Goal: Task Accomplishment & Management: Manage account settings

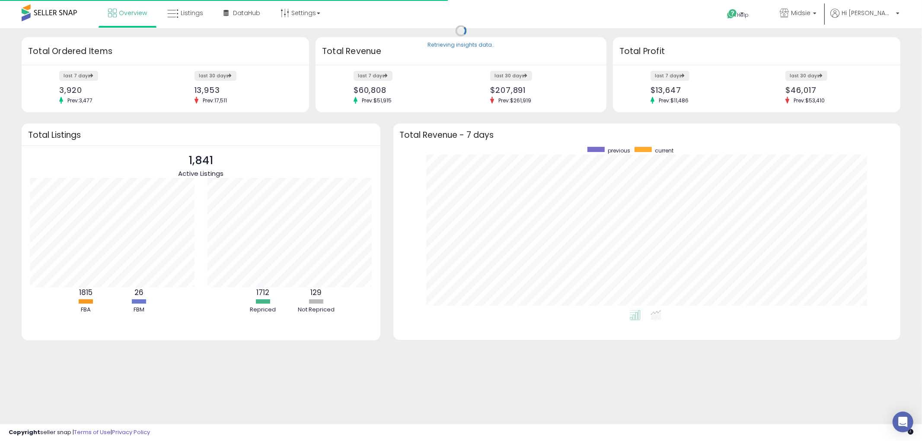
scroll to position [163, 490]
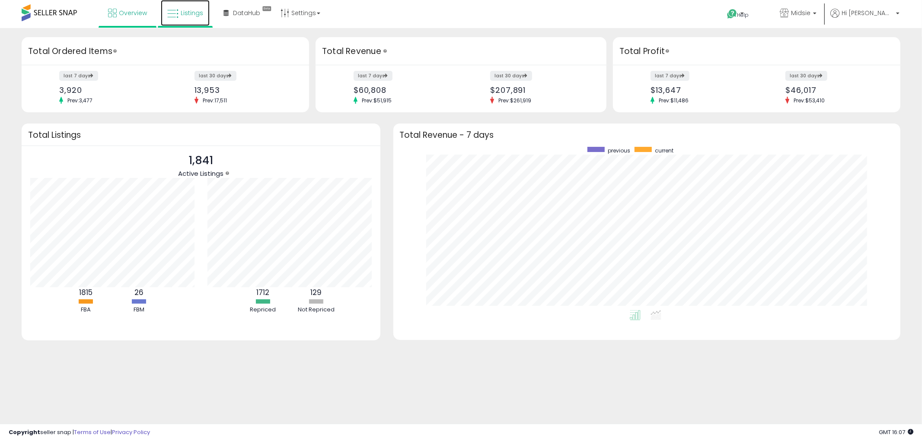
click at [191, 12] on span "Listings" at bounding box center [192, 13] width 22 height 9
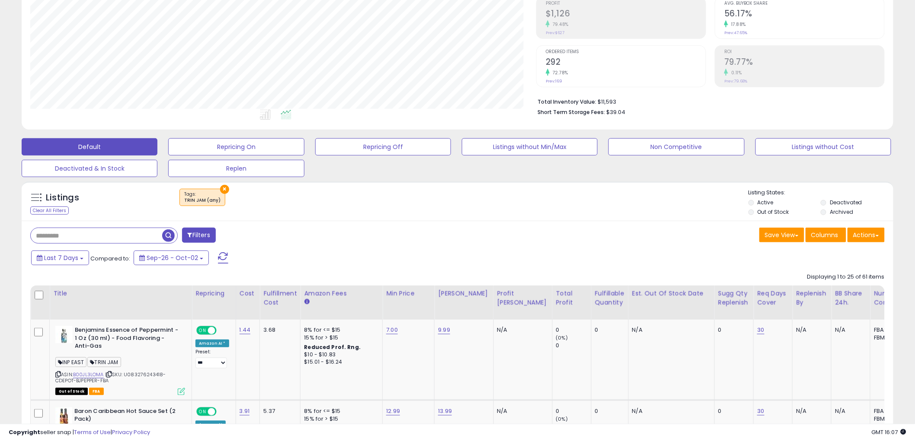
scroll to position [144, 0]
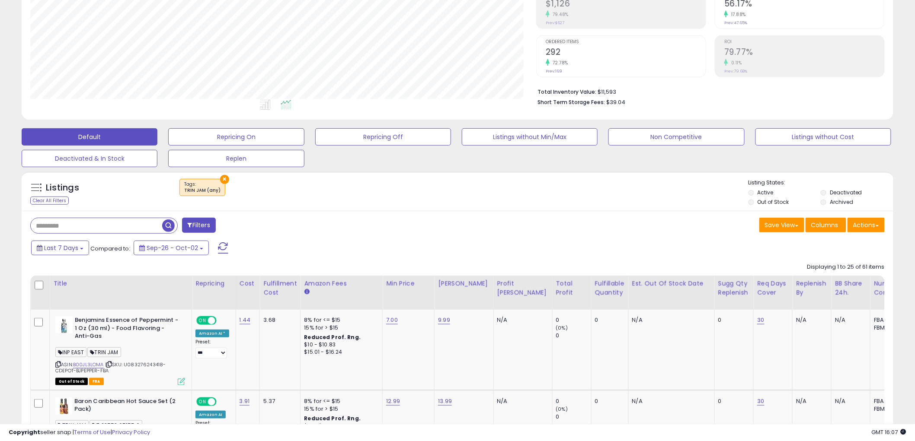
click at [221, 178] on button "×" at bounding box center [224, 179] width 9 height 9
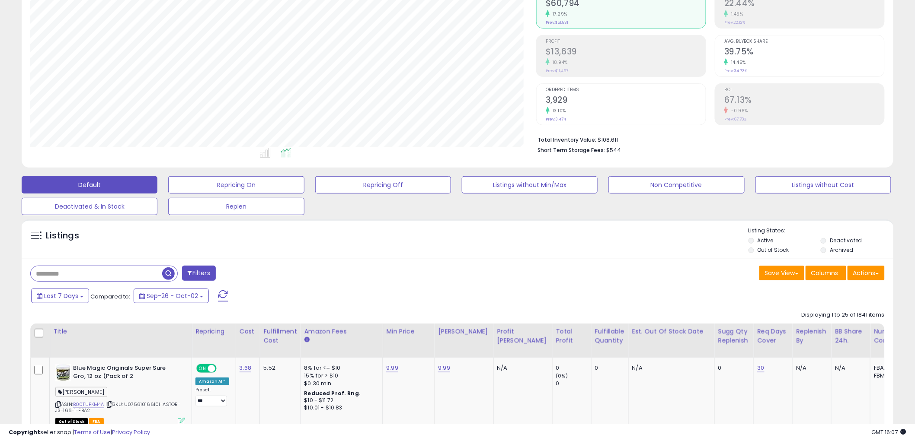
scroll to position [177, 506]
click at [104, 274] on input "text" at bounding box center [96, 273] width 131 height 15
type input "******"
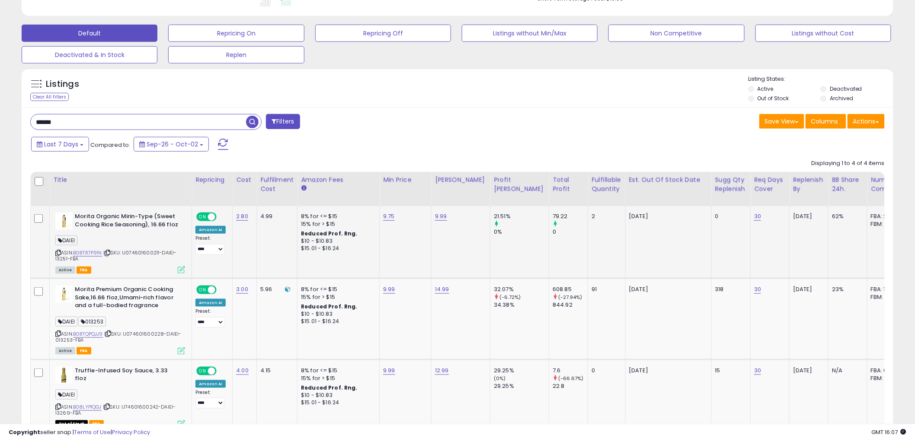
scroll to position [384, 0]
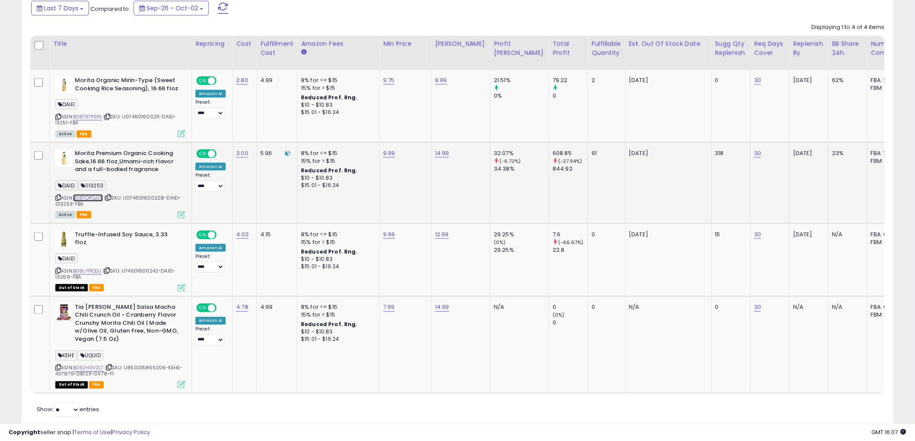
click at [92, 197] on link "B08TQPQJJ9" at bounding box center [88, 198] width 30 height 7
